Goal: Obtain resource: Download file/media

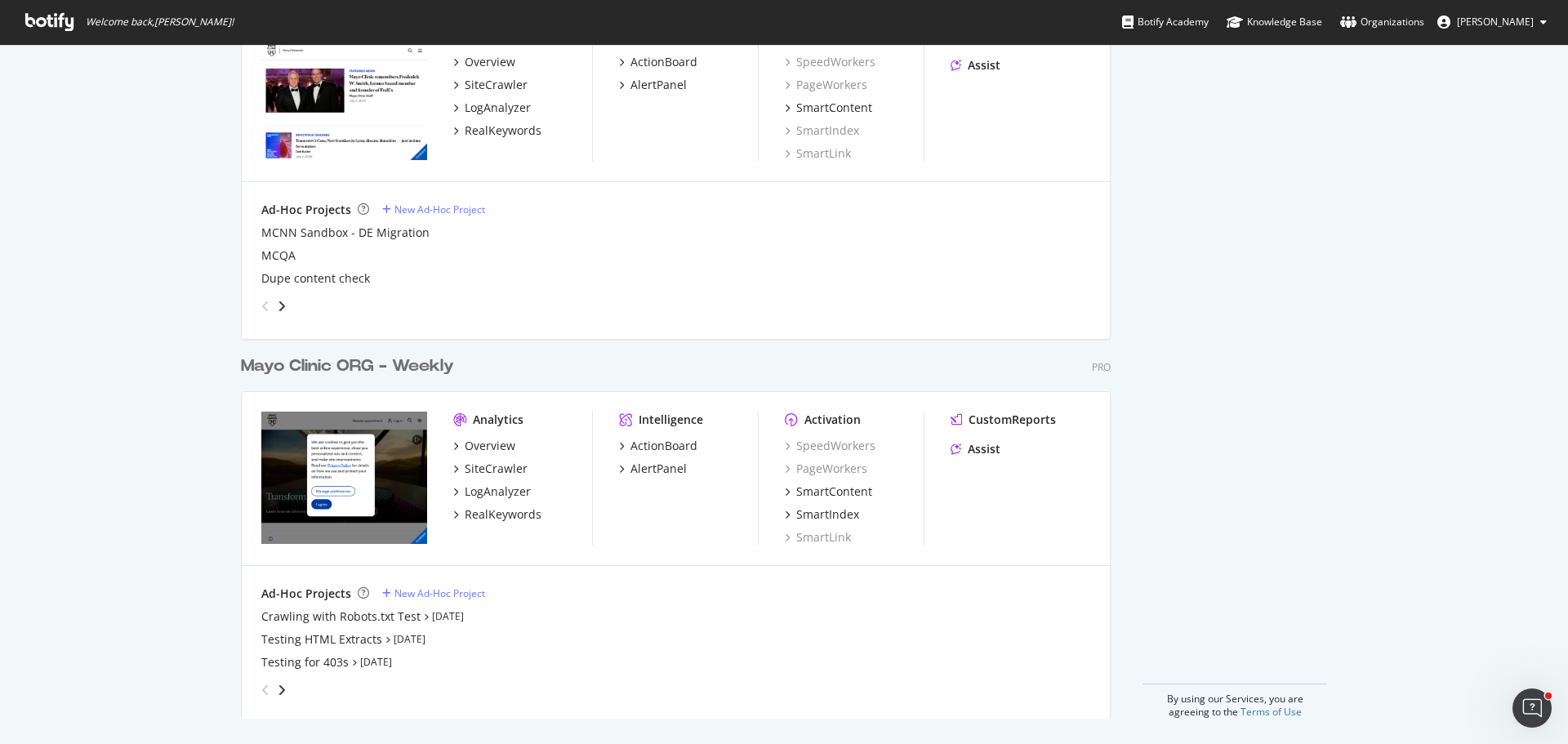
scroll to position [1719, 0]
click at [393, 369] on div "Mayo Clinic ORG - Weekly" at bounding box center [348, 366] width 213 height 24
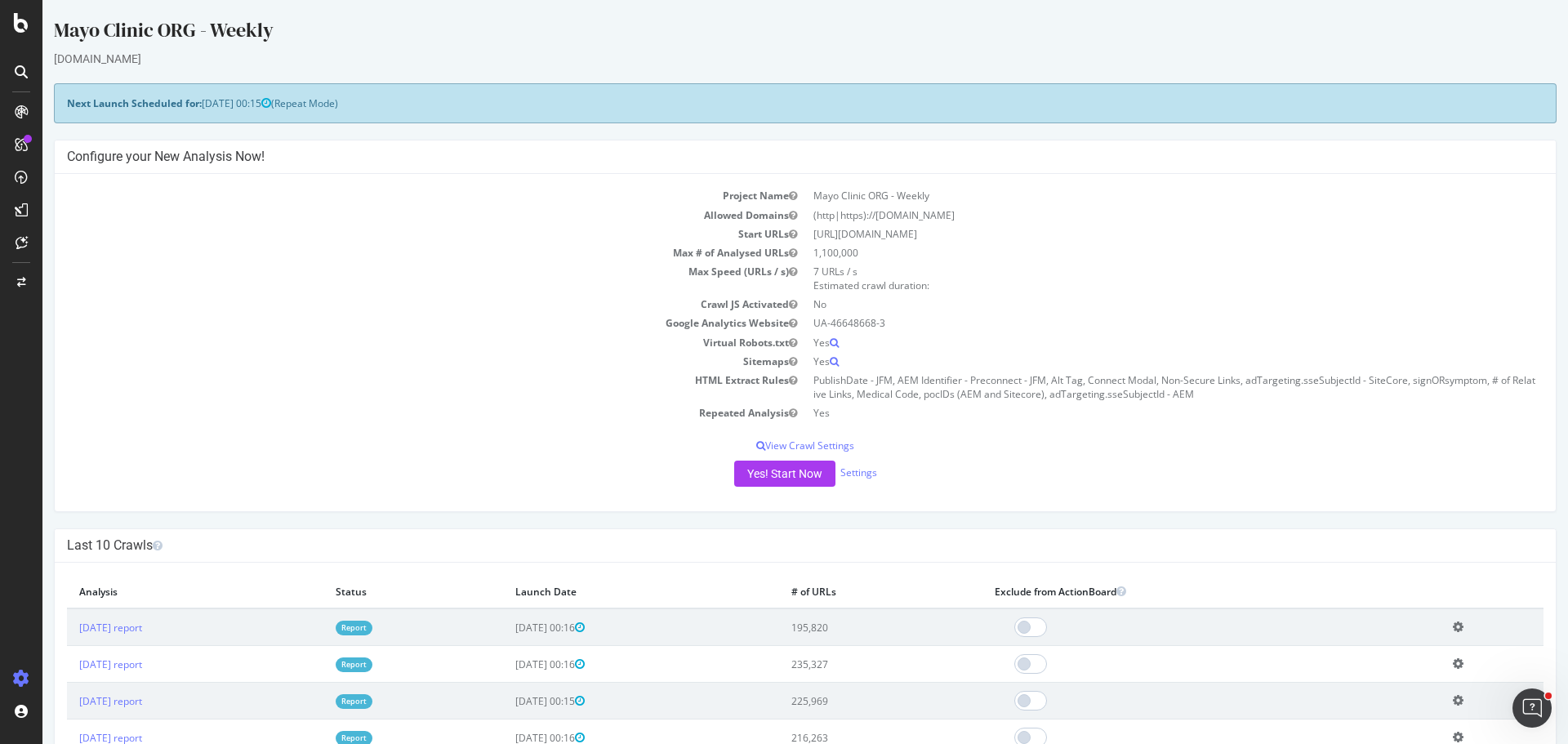
click at [805, 262] on td "7 URLs / s Estimated crawl duration:" at bounding box center [1174, 278] width 739 height 32
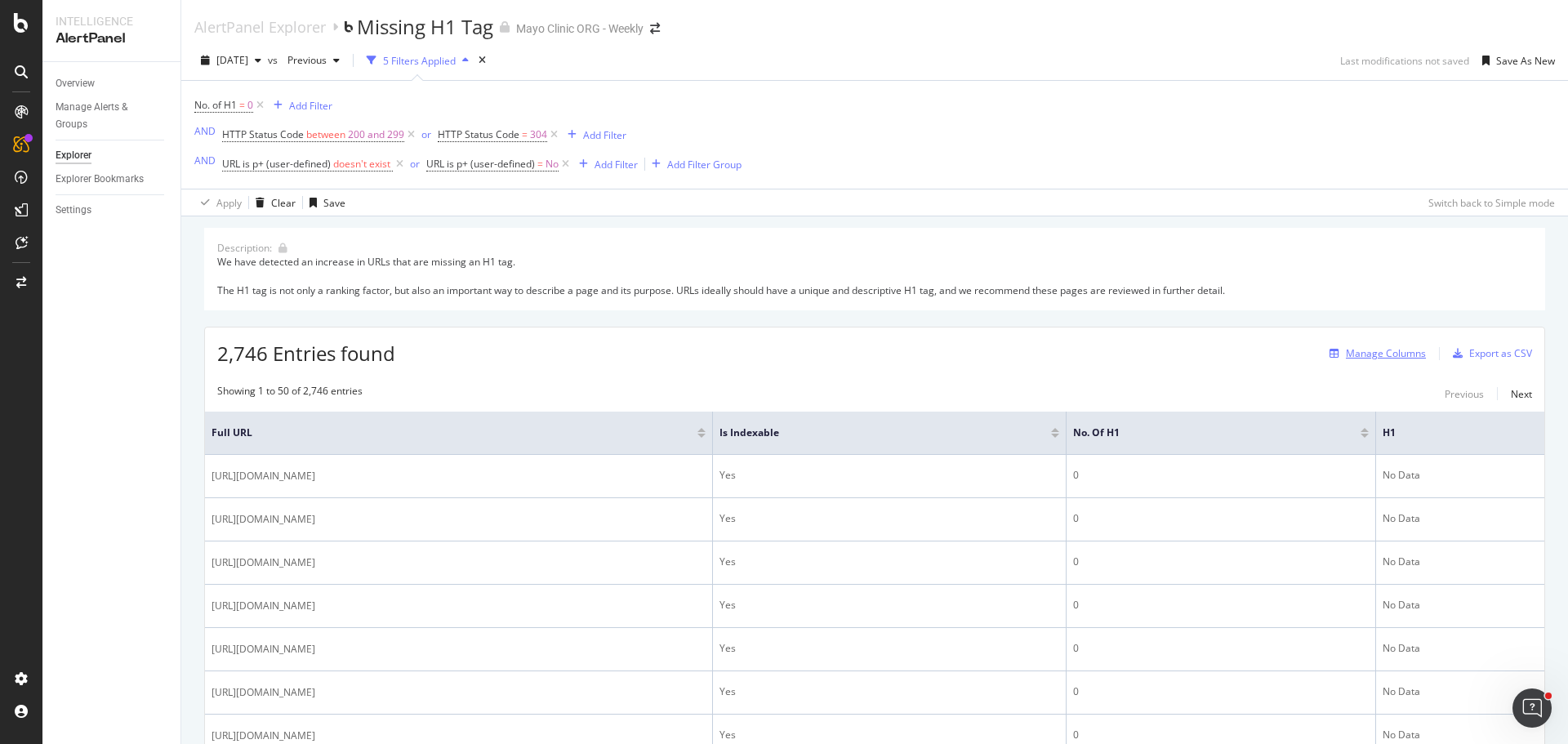
click at [1350, 349] on div "Manage Columns" at bounding box center [1386, 353] width 80 height 14
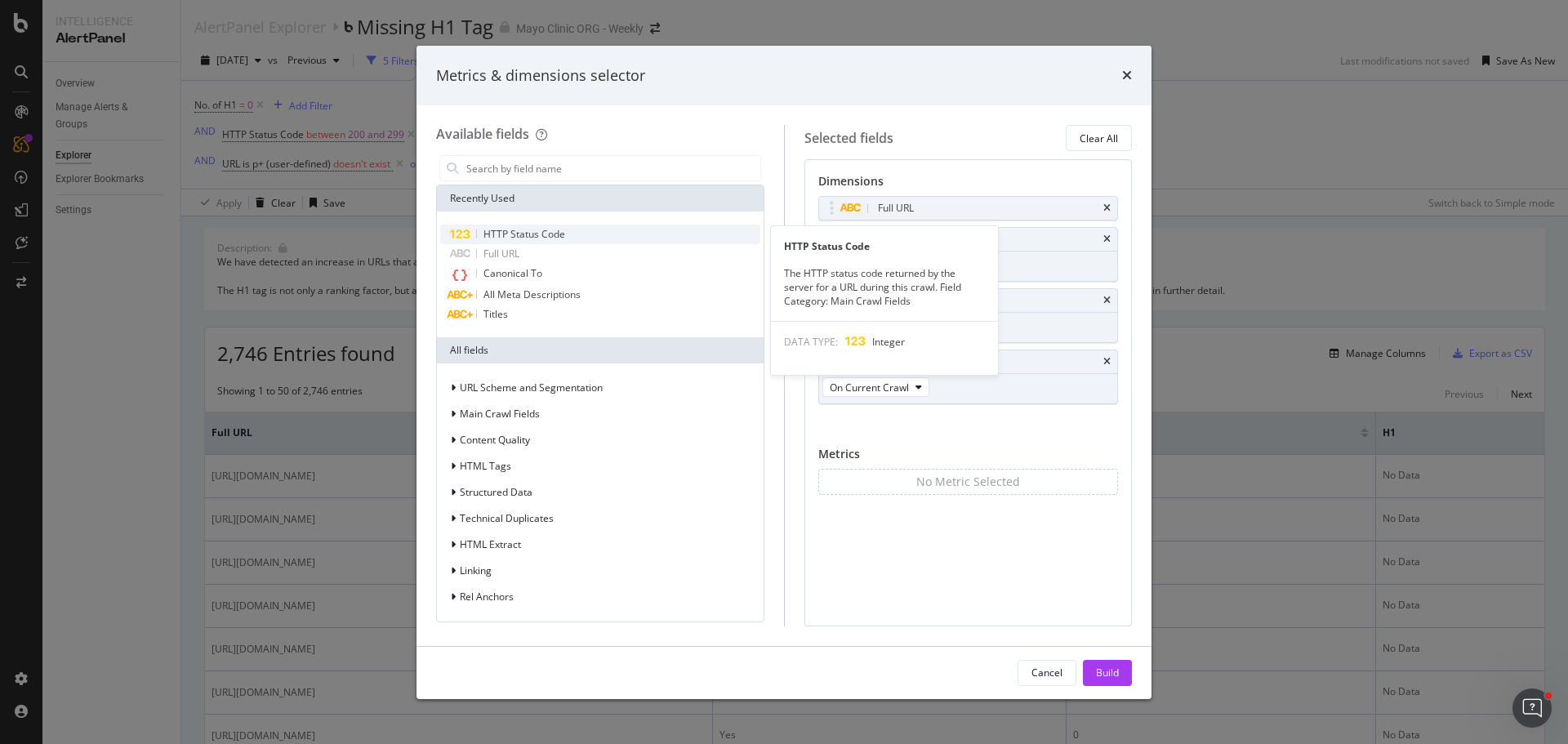
click at [509, 233] on span "HTTP Status Code" at bounding box center [525, 233] width 82 height 14
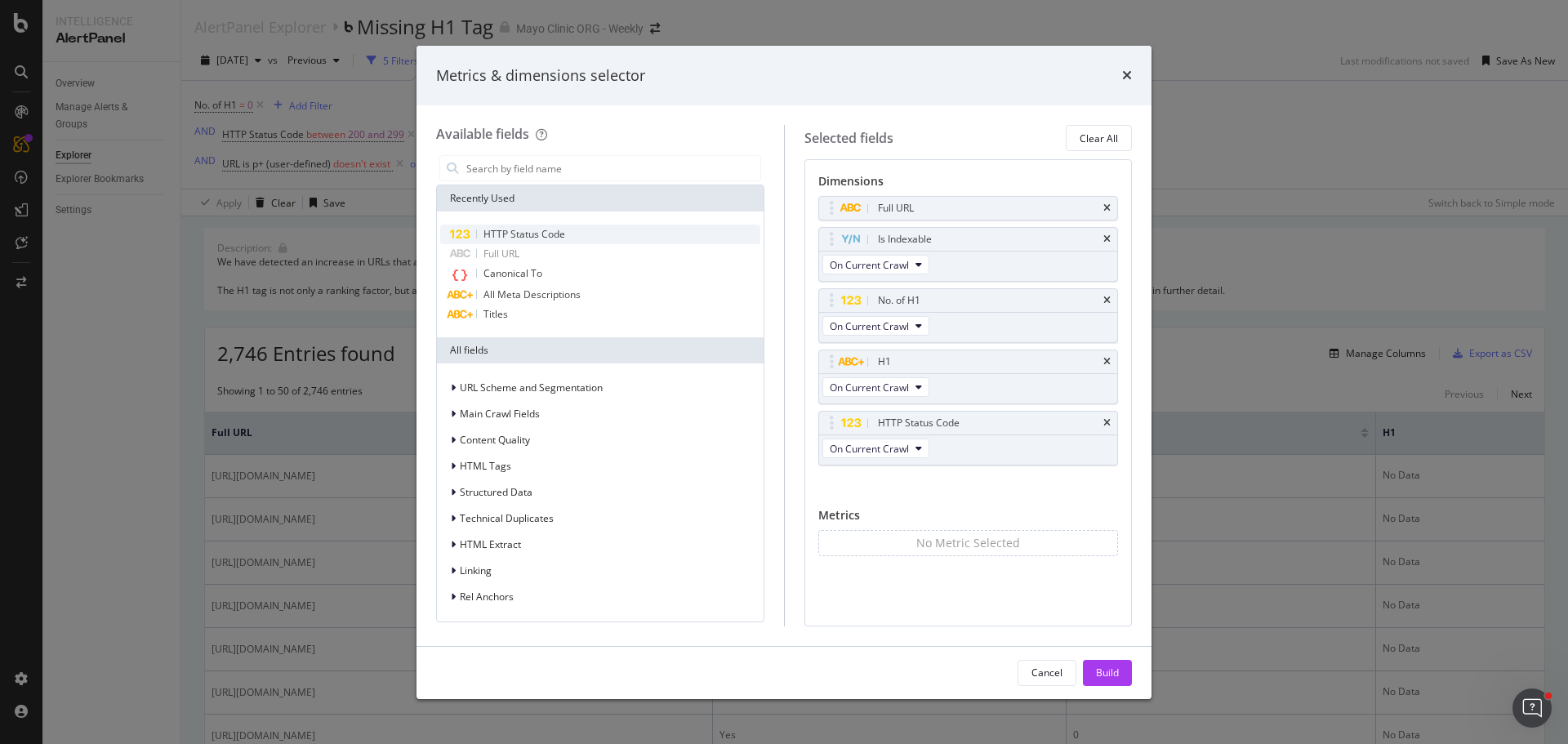
click at [513, 231] on span "HTTP Status Code" at bounding box center [525, 233] width 82 height 14
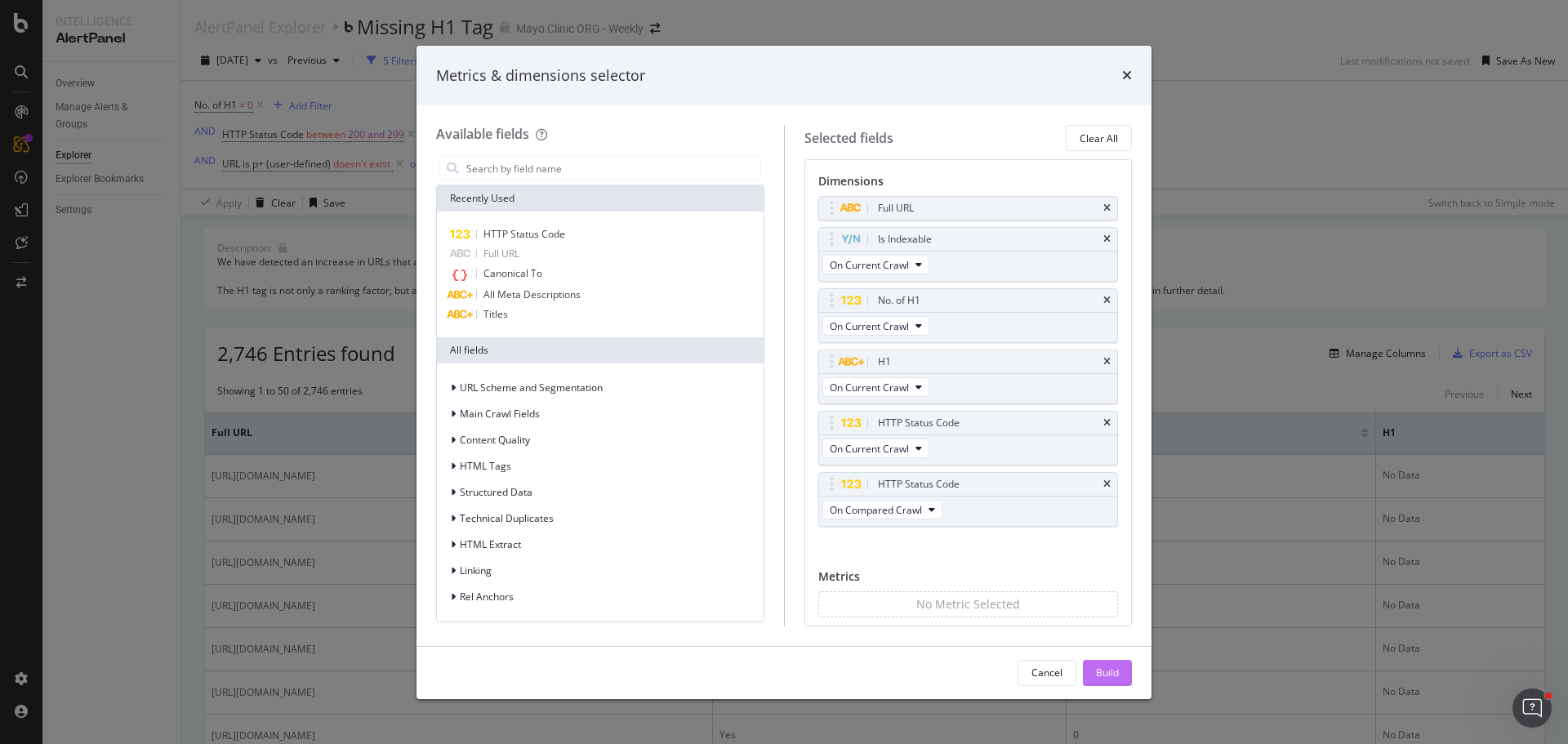
click at [1105, 666] on div "Build" at bounding box center [1107, 672] width 23 height 14
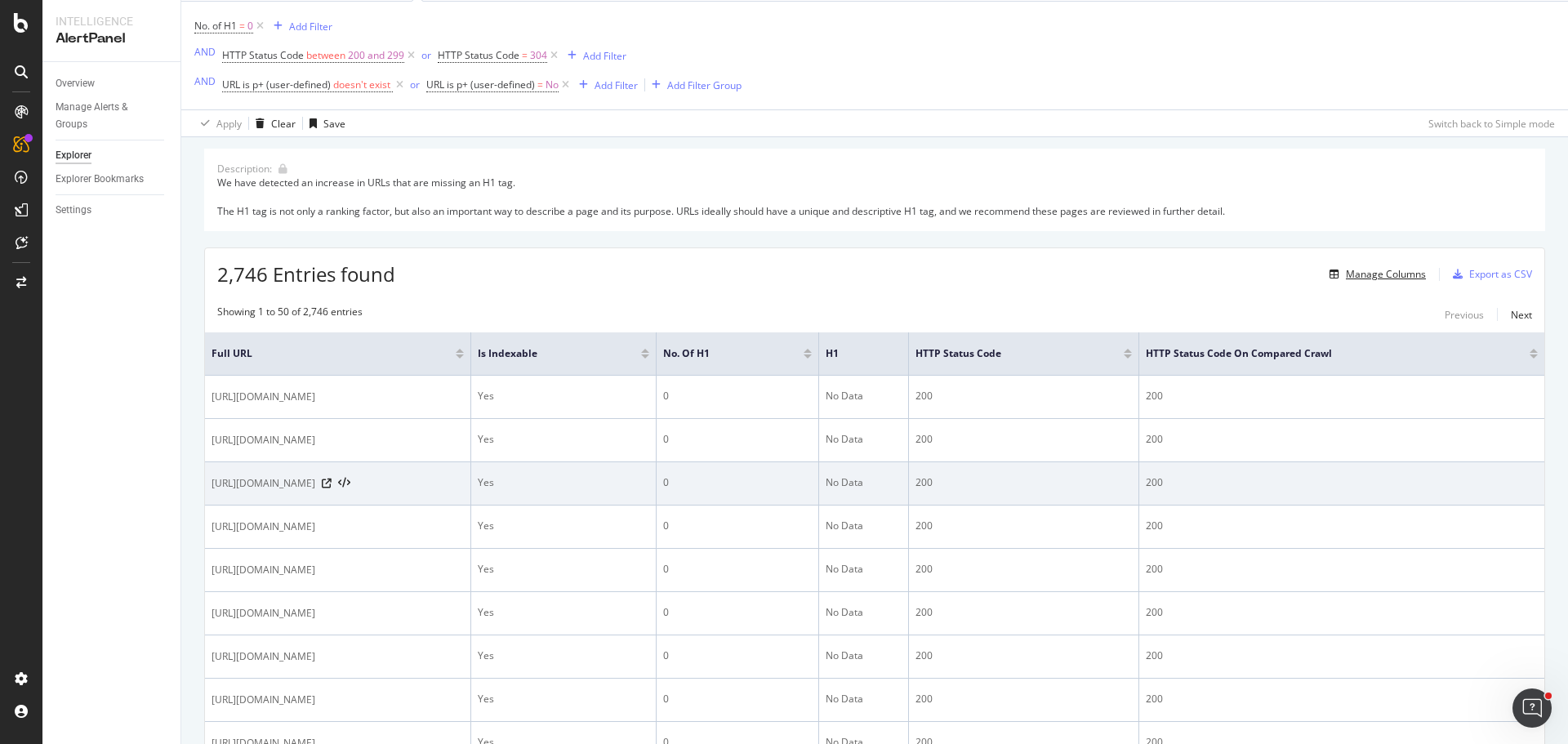
scroll to position [163, 0]
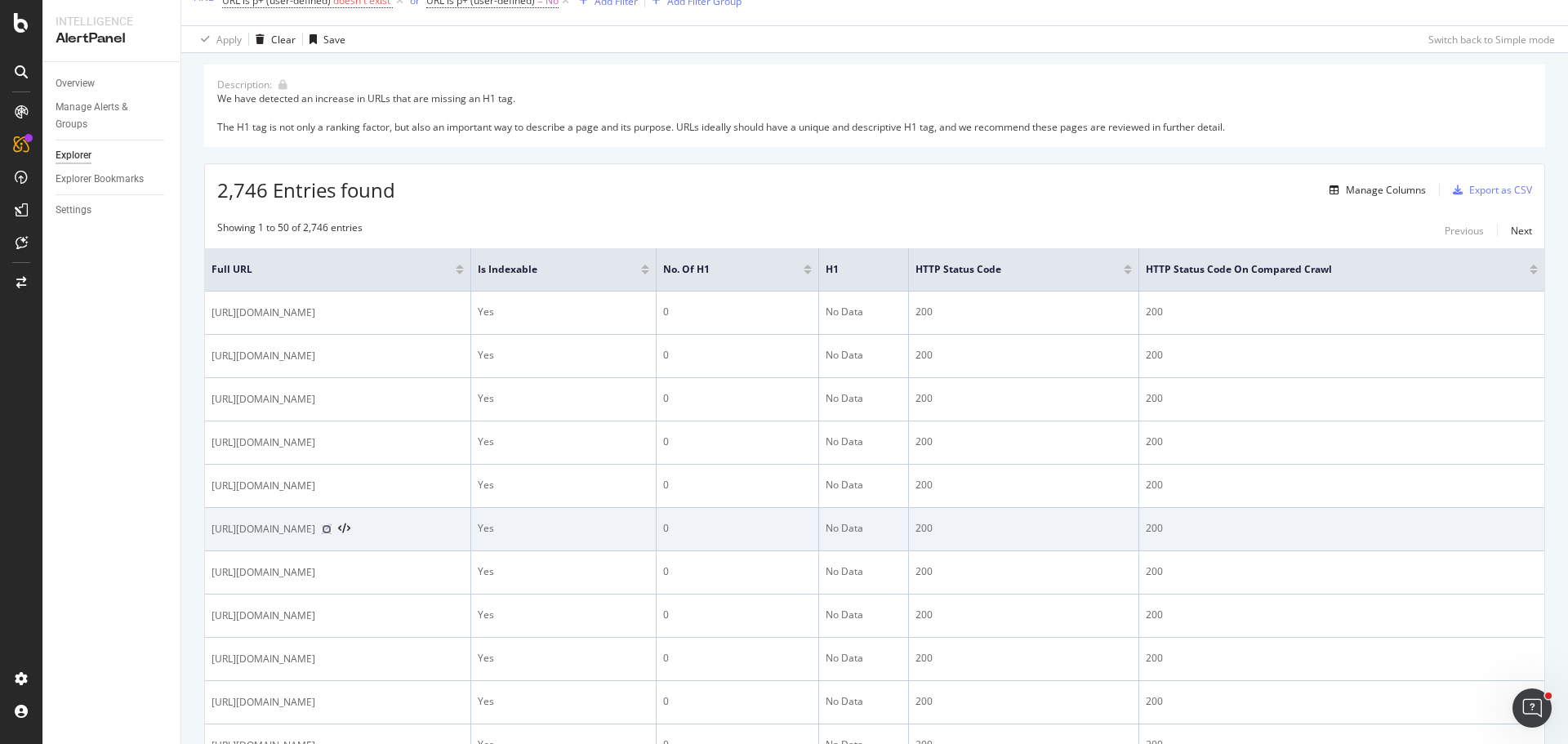
click at [332, 526] on icon at bounding box center [326, 529] width 10 height 10
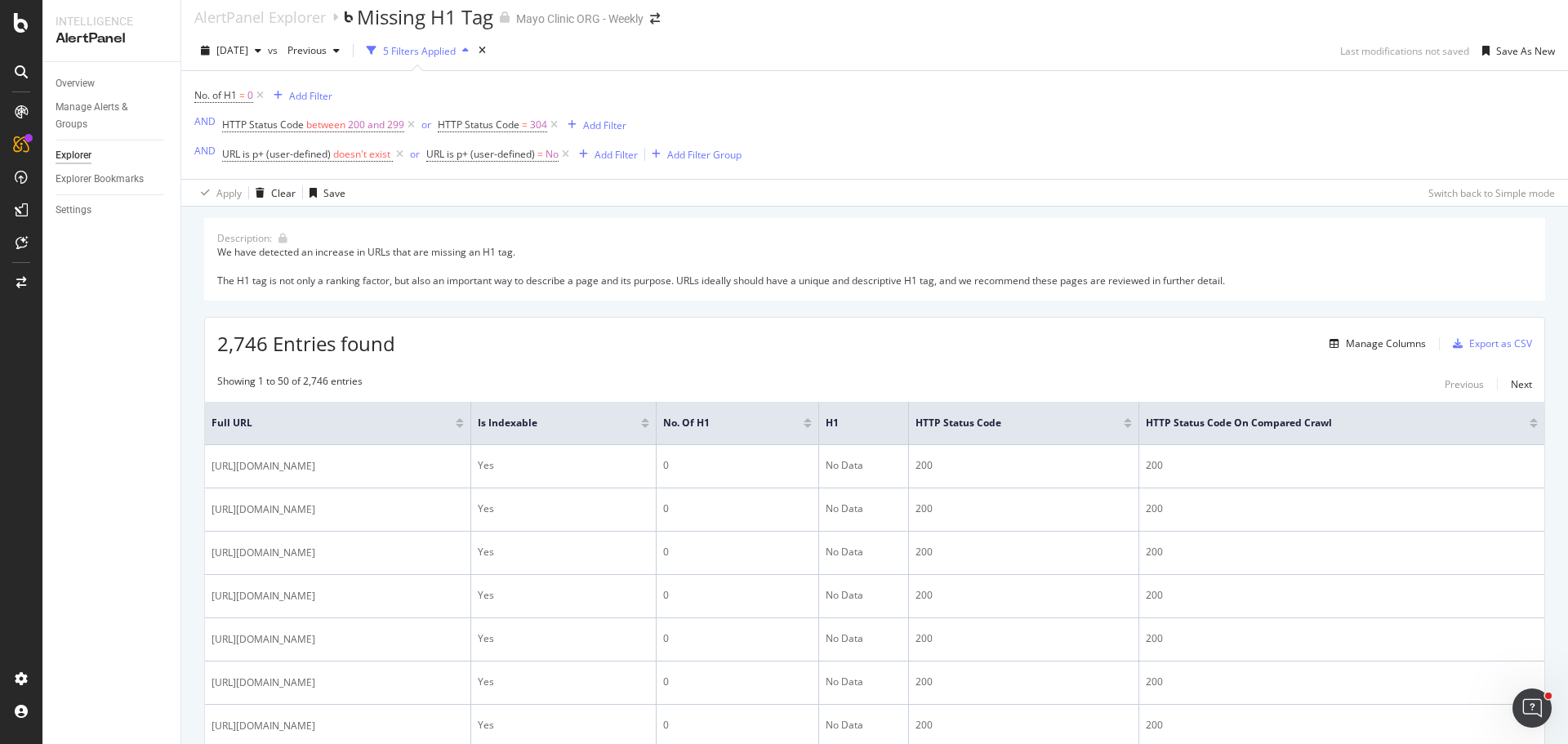
scroll to position [0, 0]
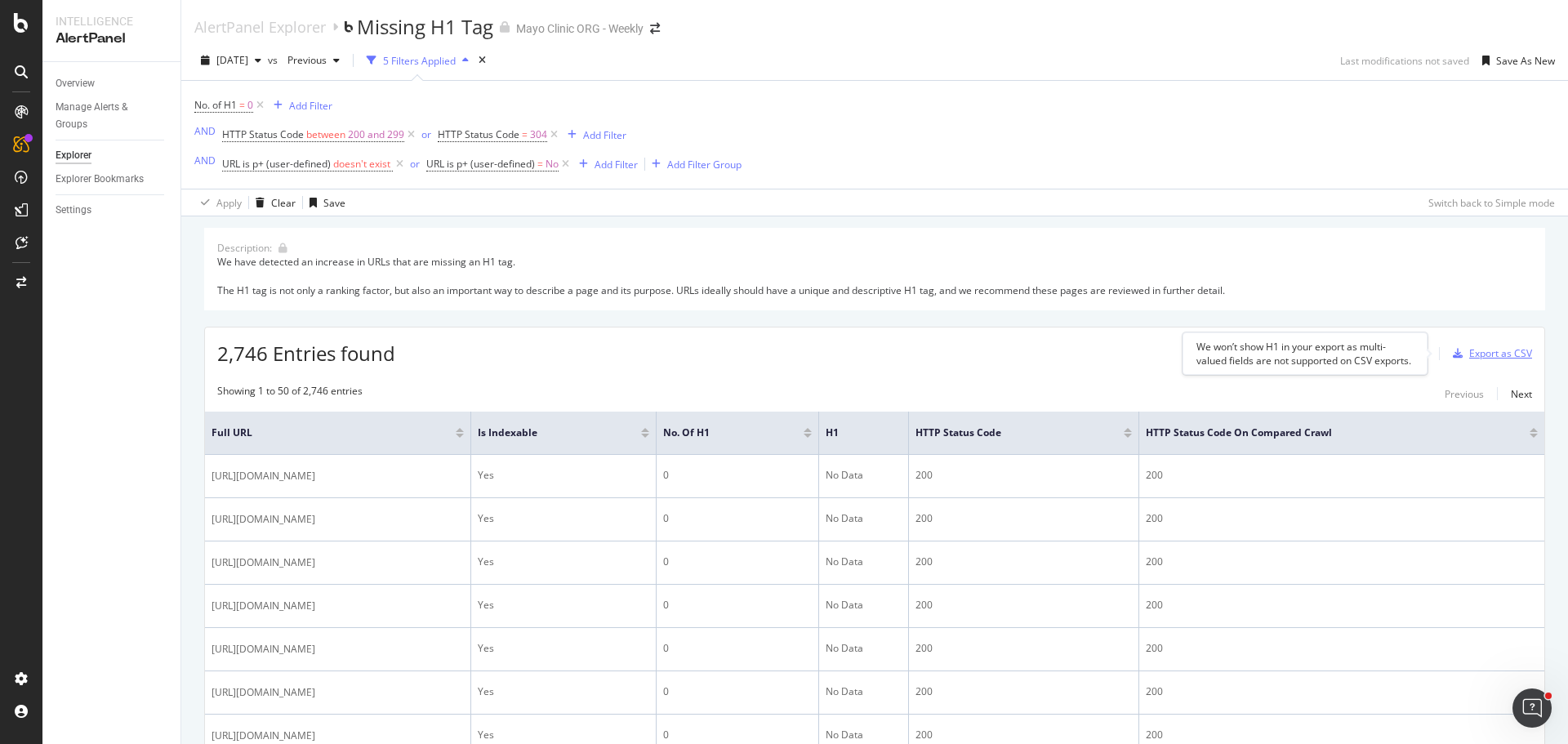
click at [1474, 351] on div "Export as CSV" at bounding box center [1501, 353] width 63 height 14
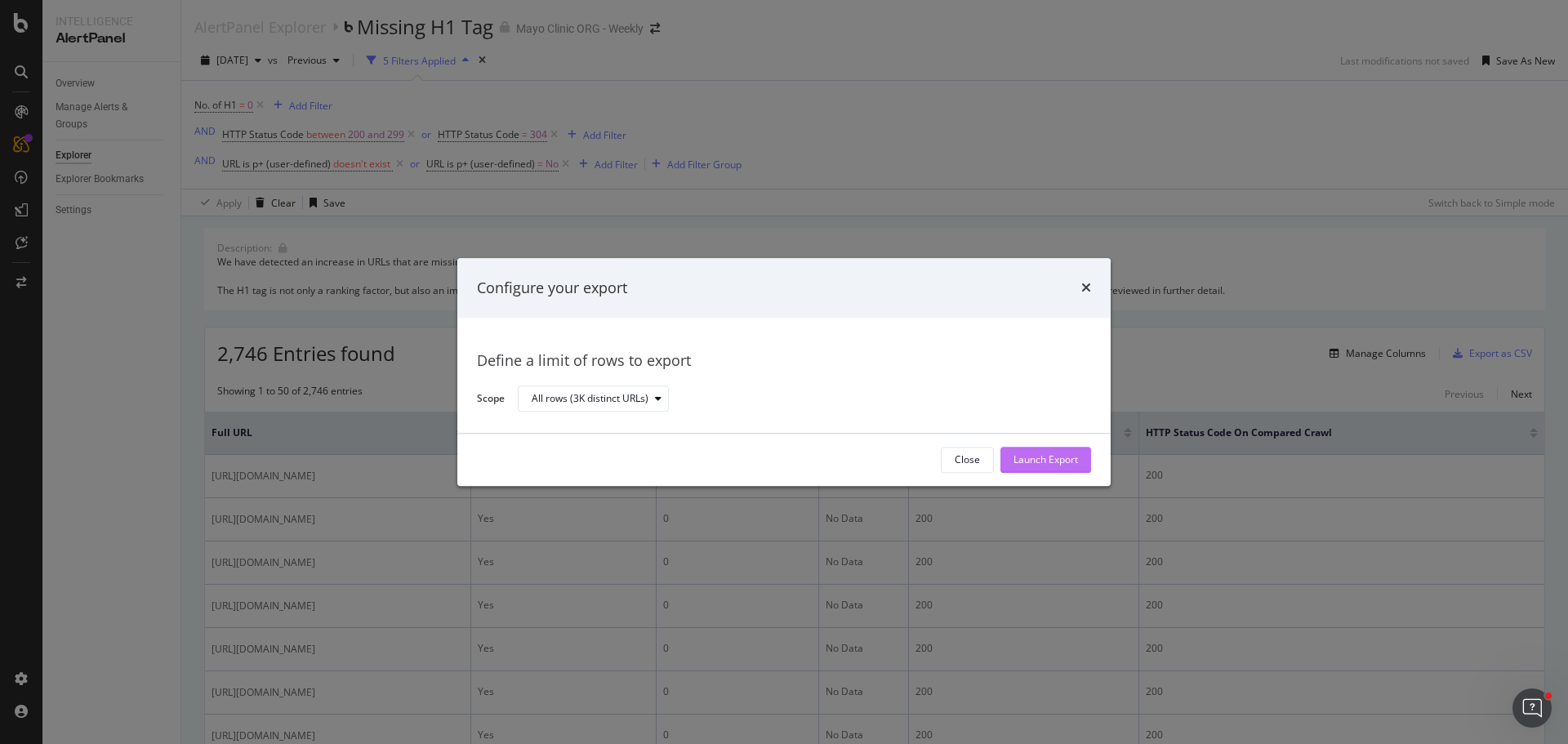
click at [1049, 459] on div "Launch Export" at bounding box center [1046, 460] width 65 height 14
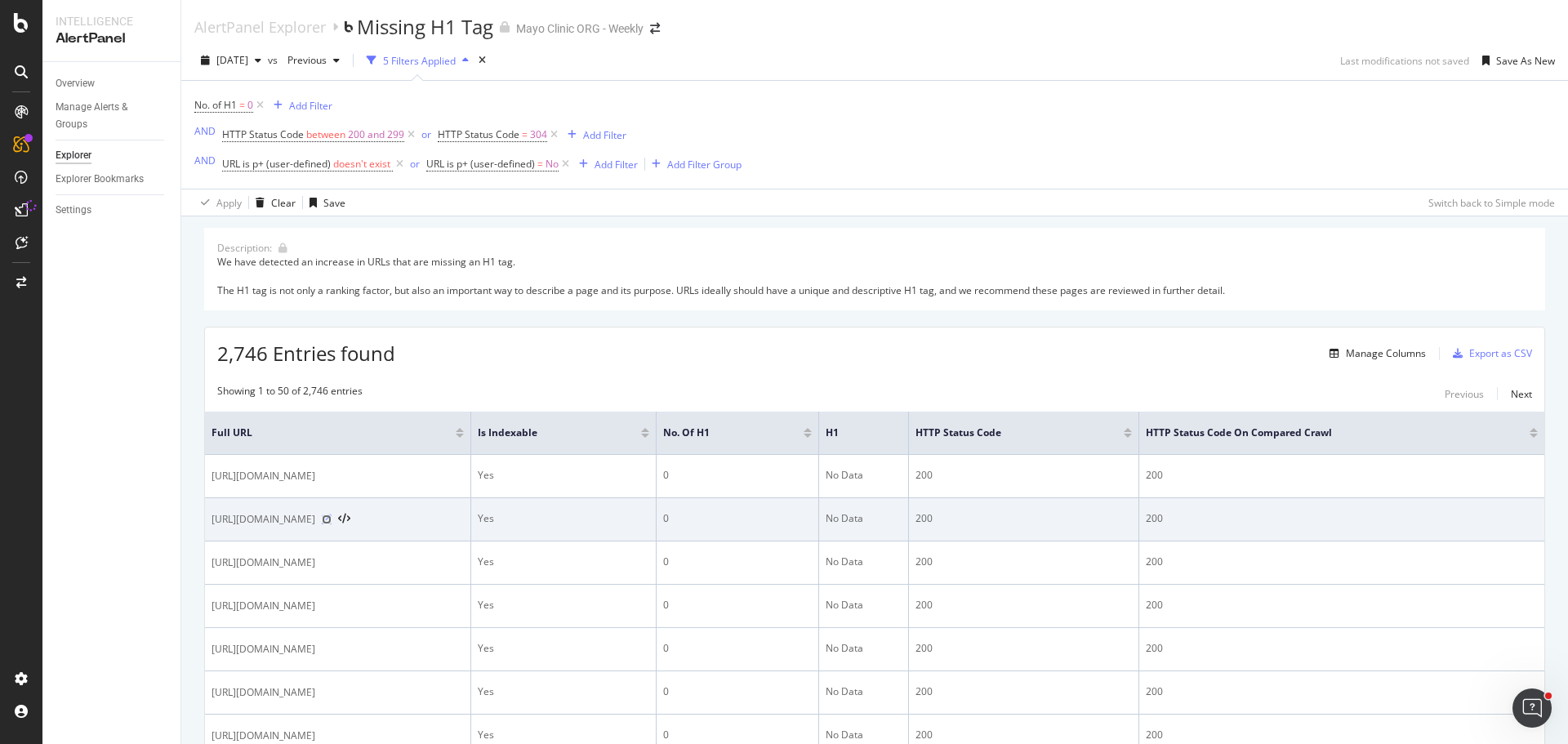
click at [332, 519] on icon at bounding box center [326, 519] width 10 height 10
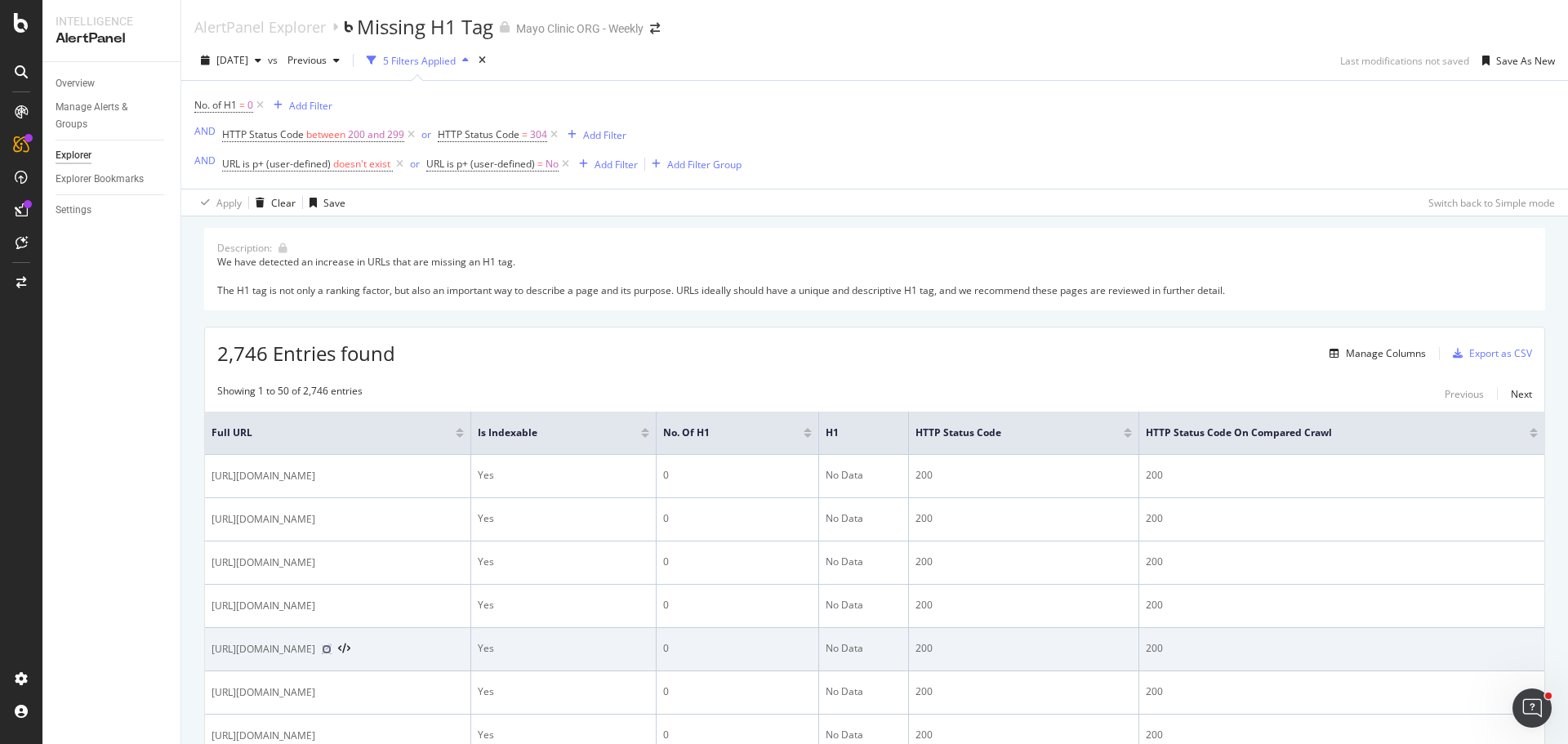
click at [332, 649] on icon at bounding box center [326, 649] width 10 height 10
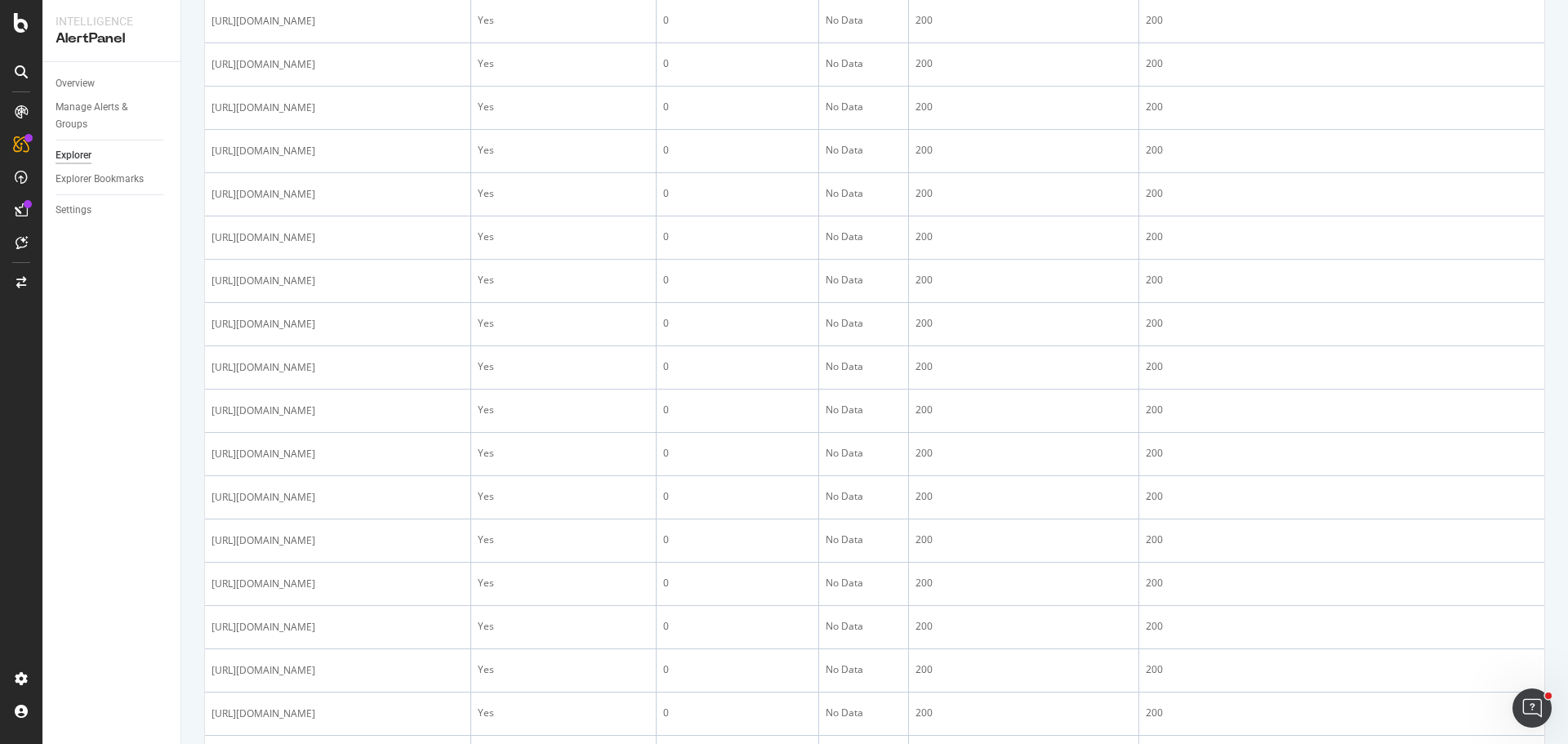
scroll to position [1969, 0]
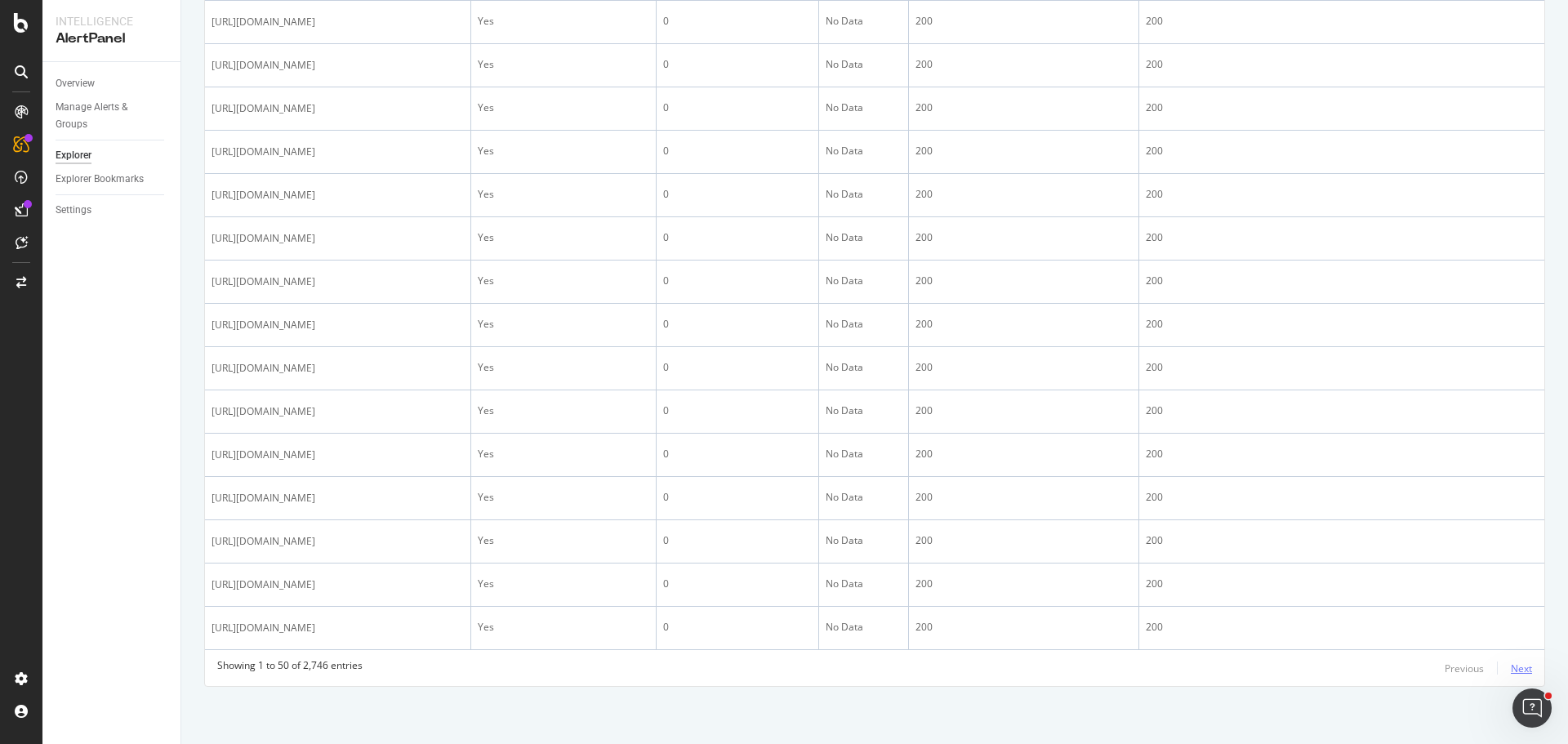
click at [1511, 664] on div "Next" at bounding box center [1522, 668] width 21 height 14
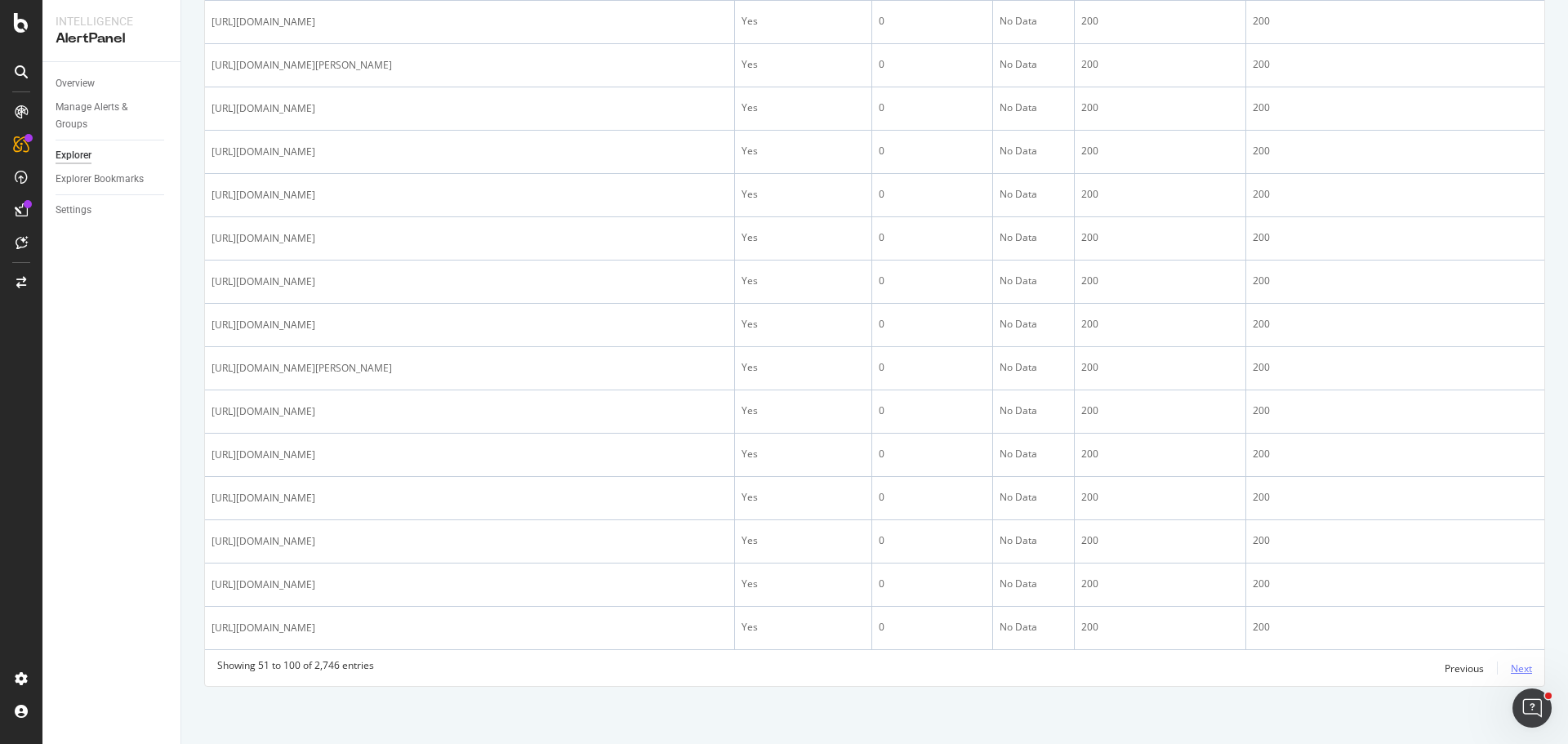
click at [1514, 664] on div "Next" at bounding box center [1522, 668] width 21 height 14
click at [86, 279] on div "DataExports" at bounding box center [92, 282] width 64 height 17
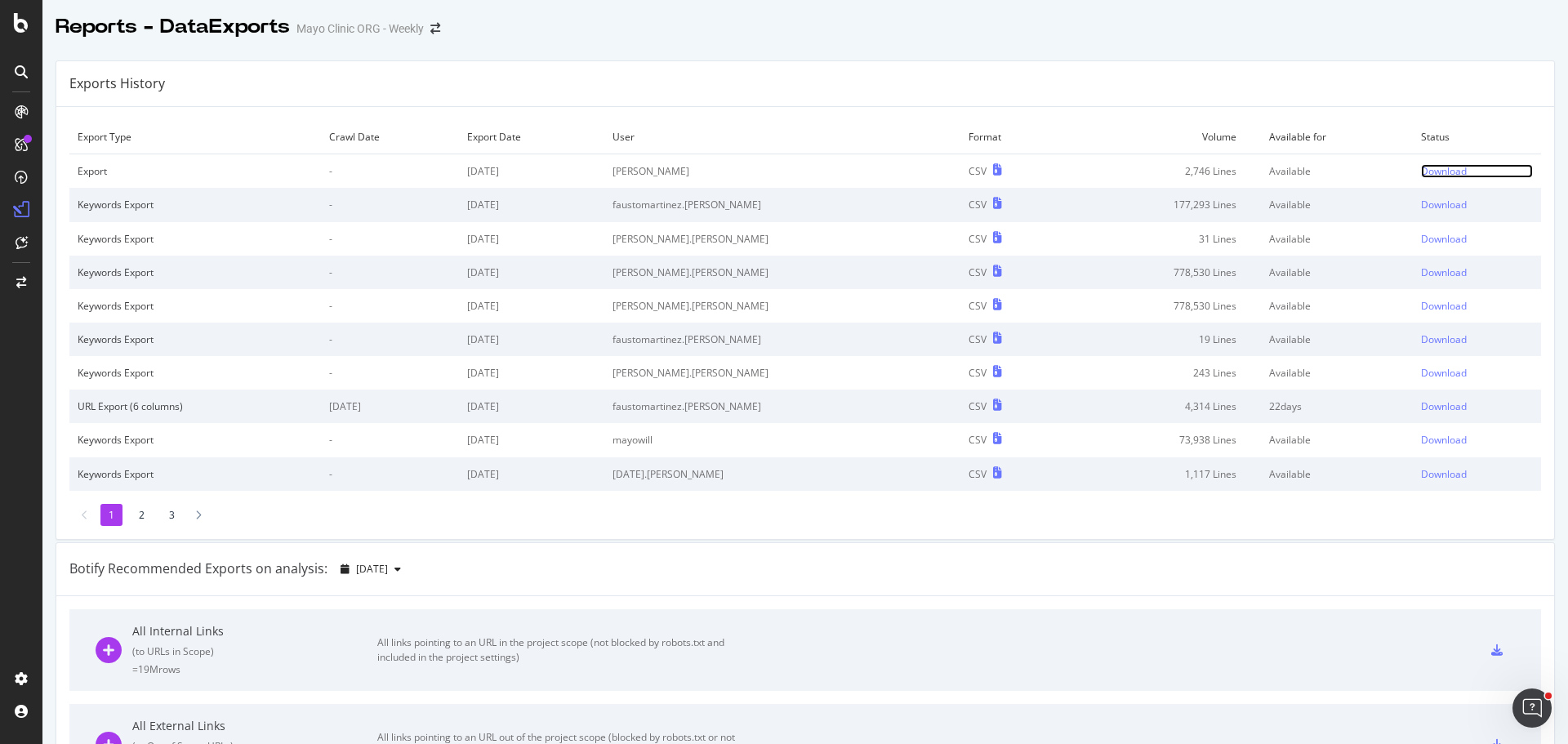
click at [1422, 168] on div "Download" at bounding box center [1444, 170] width 45 height 14
